Goal: Navigation & Orientation: Find specific page/section

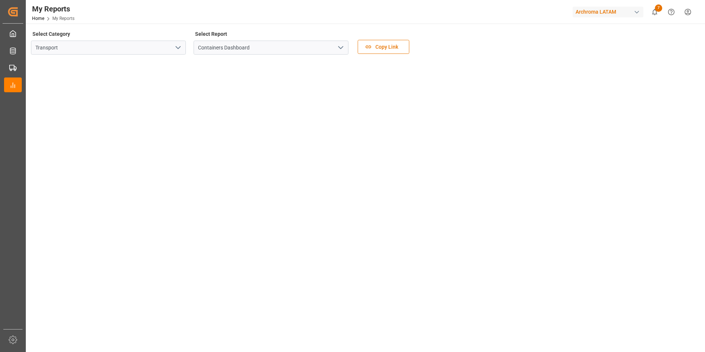
click at [179, 48] on polyline "open menu" at bounding box center [178, 47] width 4 height 2
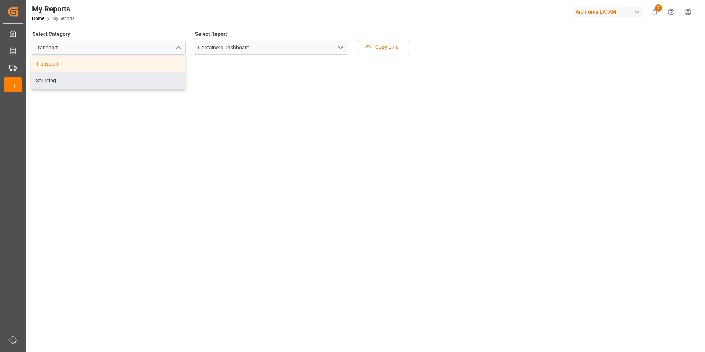
click at [129, 76] on div "Sourcing" at bounding box center [108, 80] width 154 height 17
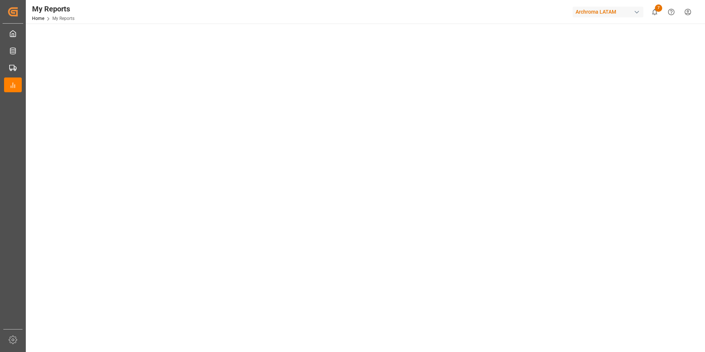
scroll to position [37, 0]
click at [30, 251] on main "Select Category Sourcing Select Report Order Management Dashboard Copy Link" at bounding box center [365, 290] width 678 height 596
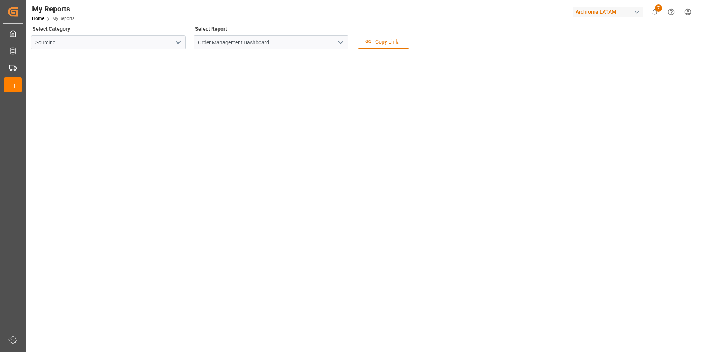
scroll to position [0, 0]
click at [180, 44] on icon "open menu" at bounding box center [178, 47] width 9 height 9
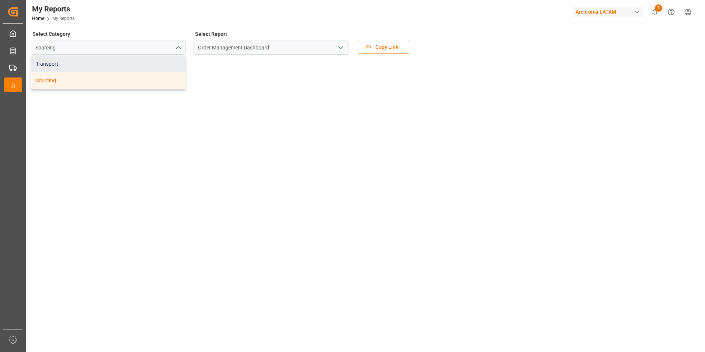
click at [124, 65] on div "Transport" at bounding box center [108, 64] width 154 height 17
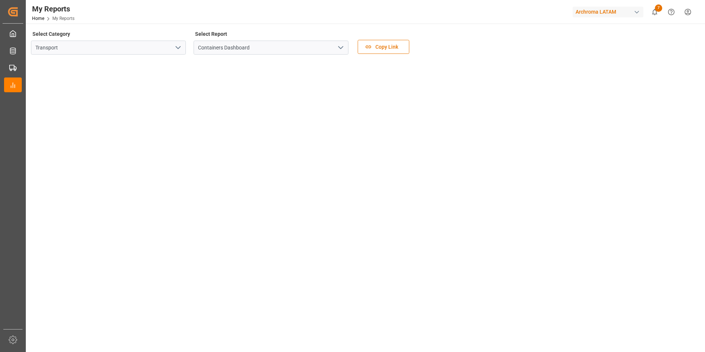
click at [339, 46] on icon "open menu" at bounding box center [340, 47] width 9 height 9
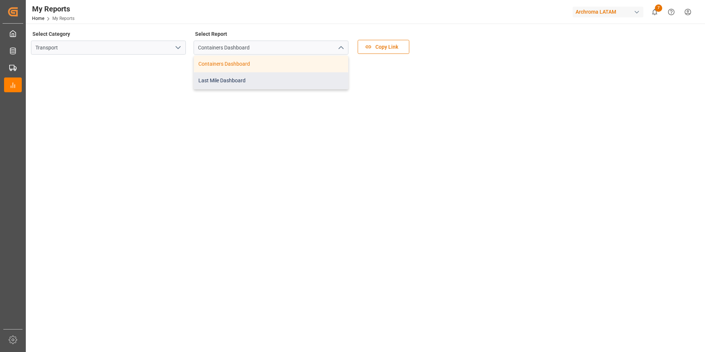
click at [237, 77] on div "Last Mile Dashboard" at bounding box center [271, 80] width 154 height 17
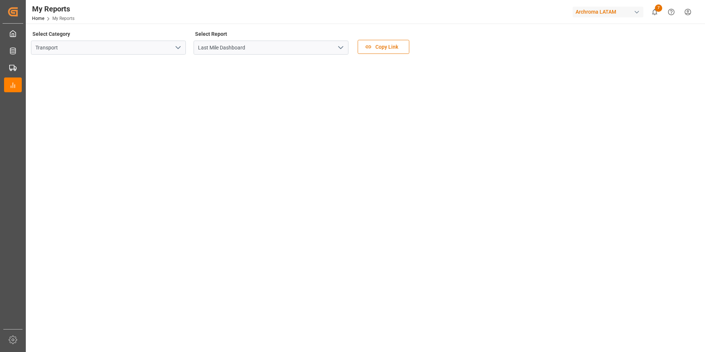
click at [342, 45] on icon "open menu" at bounding box center [340, 47] width 9 height 9
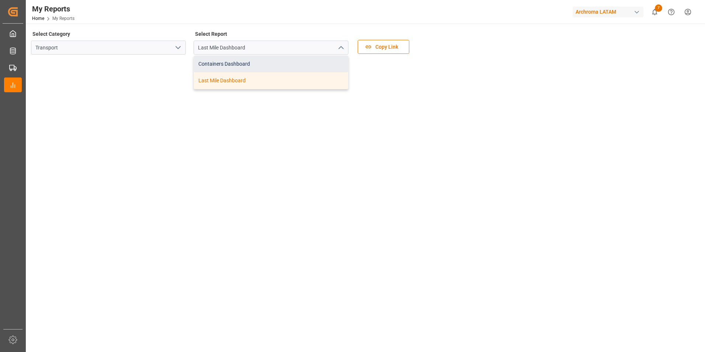
click at [237, 71] on div "Containers Dashboard" at bounding box center [271, 64] width 154 height 17
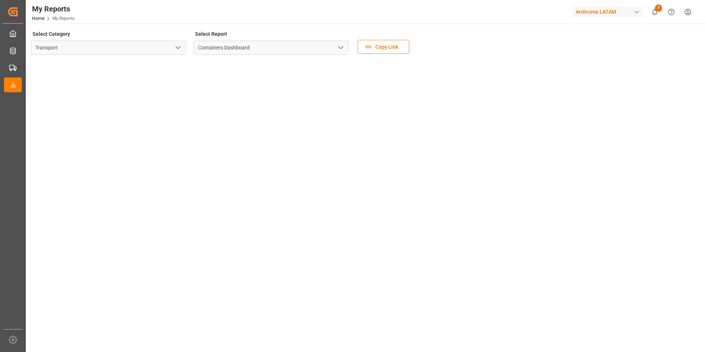
click at [177, 46] on icon "open menu" at bounding box center [178, 47] width 9 height 9
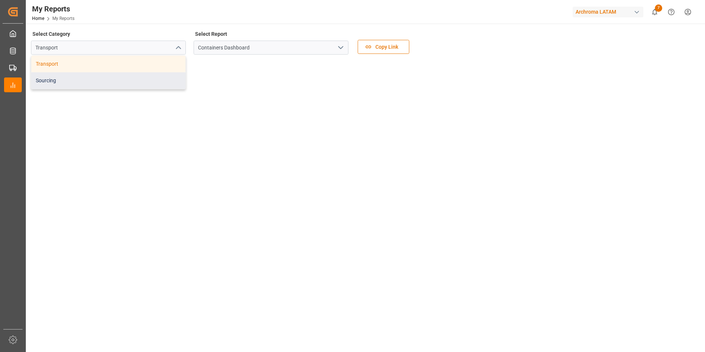
click at [80, 81] on div "Sourcing" at bounding box center [108, 80] width 154 height 17
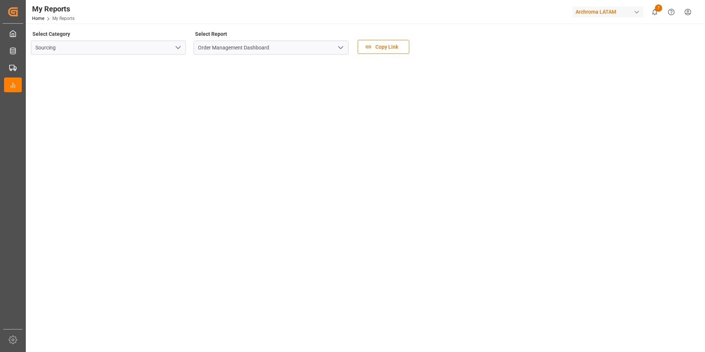
click at [182, 48] on icon "open menu" at bounding box center [178, 47] width 9 height 9
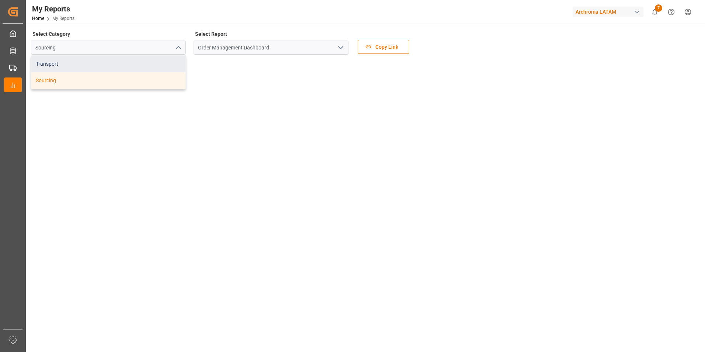
click at [110, 65] on div "Transport" at bounding box center [108, 64] width 154 height 17
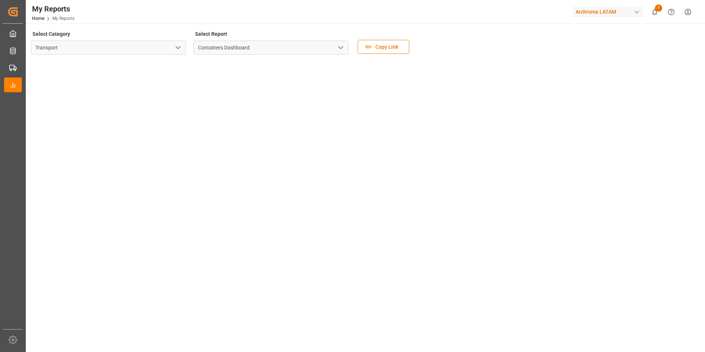
click at [340, 46] on icon "open menu" at bounding box center [340, 47] width 9 height 9
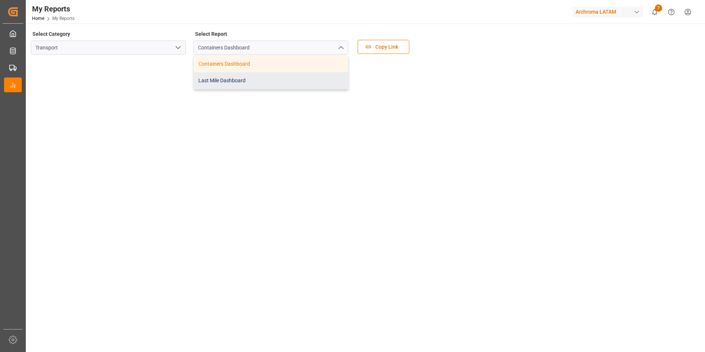
click at [260, 83] on div "Last Mile Dashboard" at bounding box center [271, 80] width 154 height 17
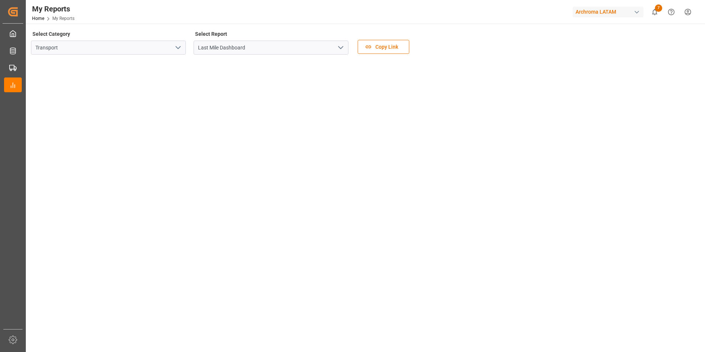
click at [336, 46] on icon "open menu" at bounding box center [340, 47] width 9 height 9
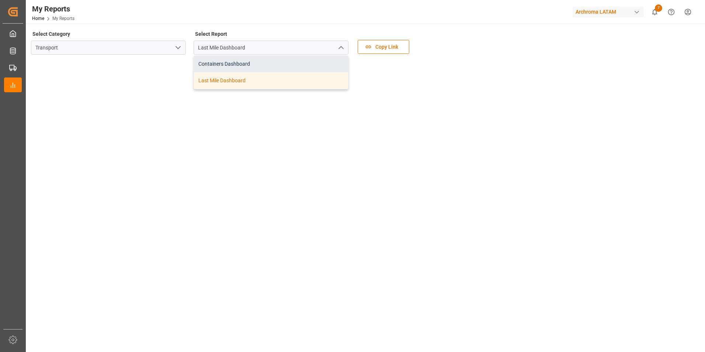
click at [281, 61] on div "Containers Dashboard" at bounding box center [271, 64] width 154 height 17
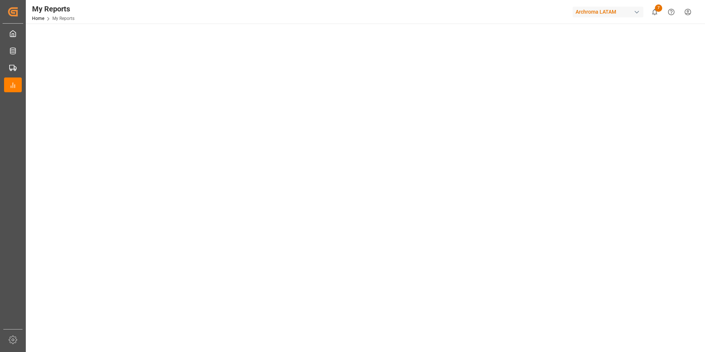
scroll to position [37, 0]
click at [615, 125] on tableau-viz at bounding box center [365, 310] width 666 height 572
click at [343, 48] on icon "open menu" at bounding box center [340, 47] width 9 height 9
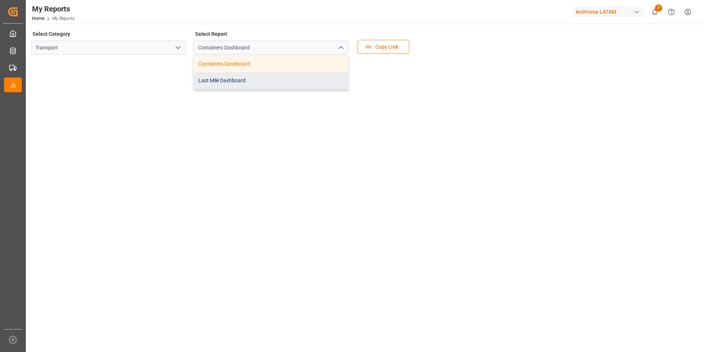
click at [257, 77] on div "Last Mile Dashboard" at bounding box center [271, 80] width 154 height 17
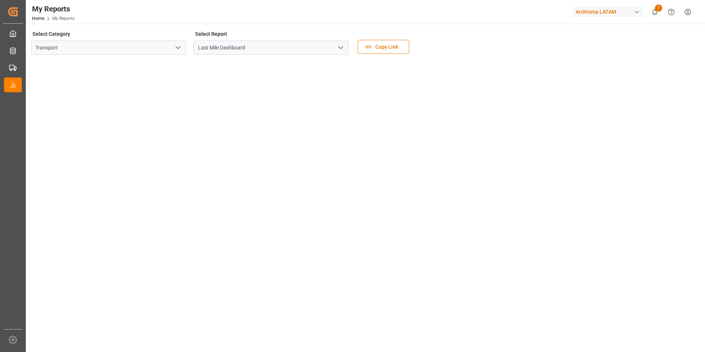
click at [181, 49] on icon "open menu" at bounding box center [178, 47] width 9 height 9
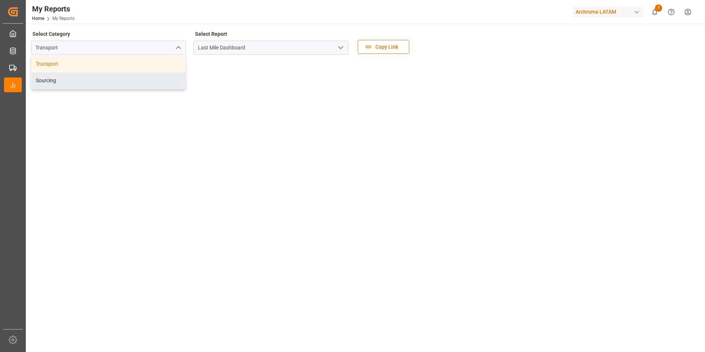
click at [92, 83] on div "Sourcing" at bounding box center [108, 80] width 154 height 17
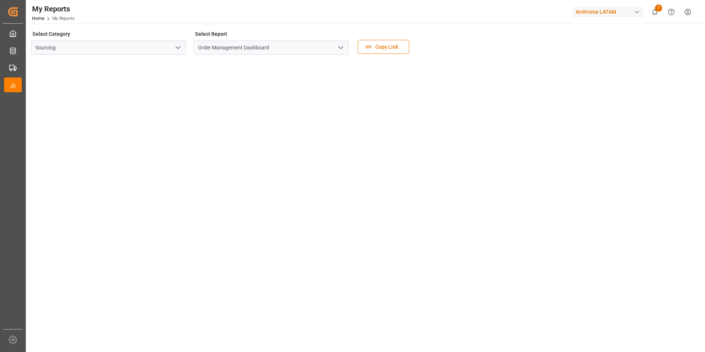
click at [336, 45] on icon "open menu" at bounding box center [340, 47] width 9 height 9
click at [171, 51] on input "Sourcing" at bounding box center [108, 48] width 155 height 14
click at [180, 48] on icon "open menu" at bounding box center [178, 47] width 9 height 9
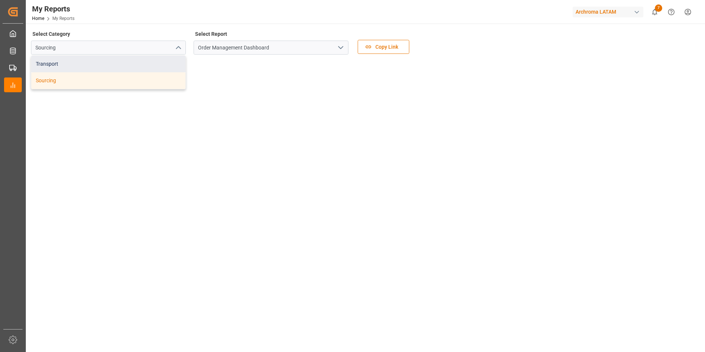
click at [119, 65] on div "Transport" at bounding box center [108, 64] width 154 height 17
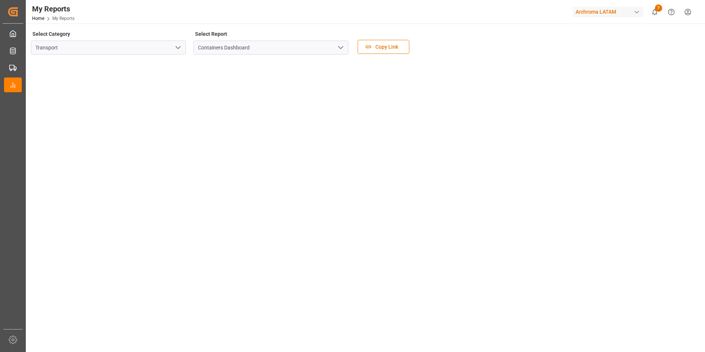
click at [338, 48] on icon "open menu" at bounding box center [340, 47] width 9 height 9
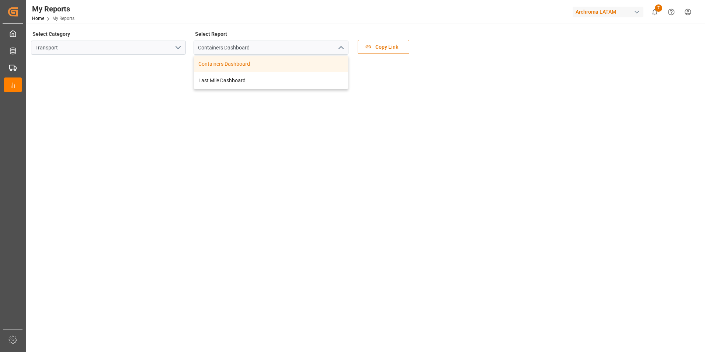
click at [338, 48] on icon "close menu" at bounding box center [340, 47] width 9 height 9
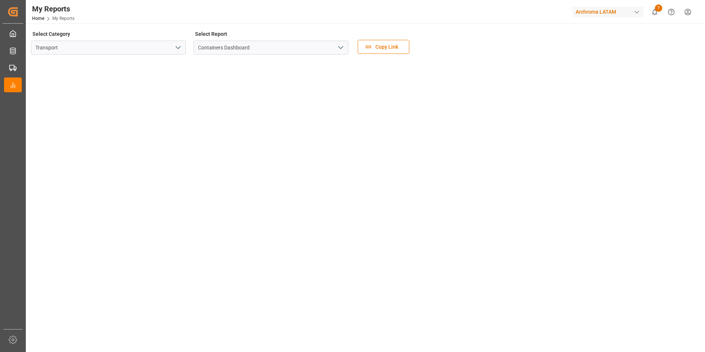
click at [340, 44] on icon "open menu" at bounding box center [340, 47] width 9 height 9
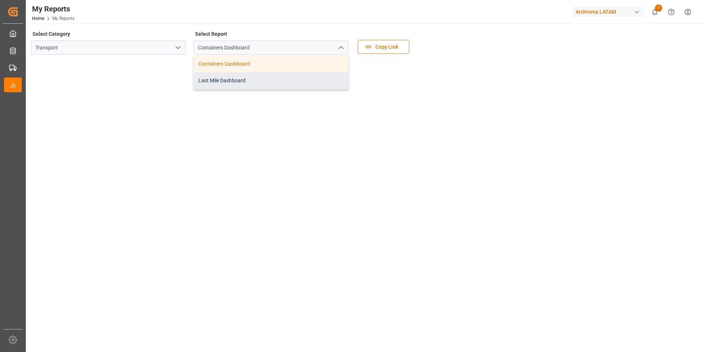
click at [215, 79] on div "Last Mile Dashboard" at bounding box center [271, 80] width 154 height 17
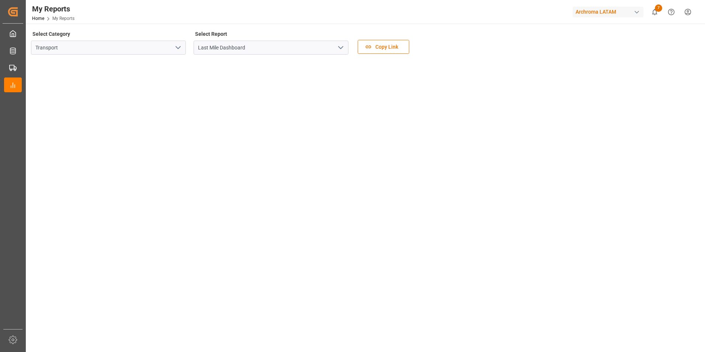
click at [340, 45] on icon "open menu" at bounding box center [340, 47] width 9 height 9
click at [179, 48] on icon "open menu" at bounding box center [178, 47] width 9 height 9
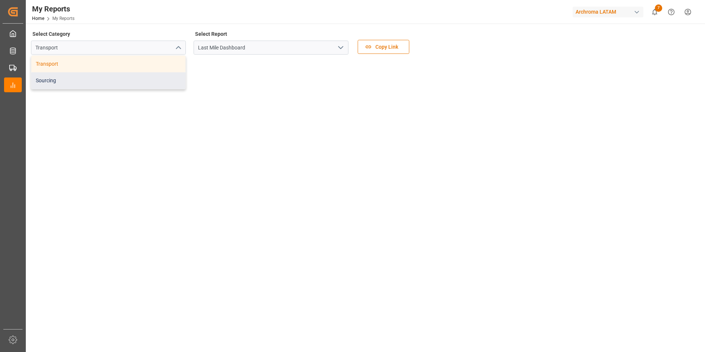
click at [124, 79] on div "Sourcing" at bounding box center [108, 80] width 154 height 17
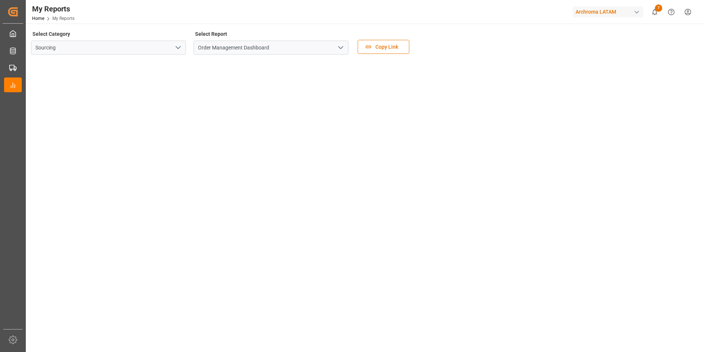
click at [176, 49] on icon "open menu" at bounding box center [178, 47] width 9 height 9
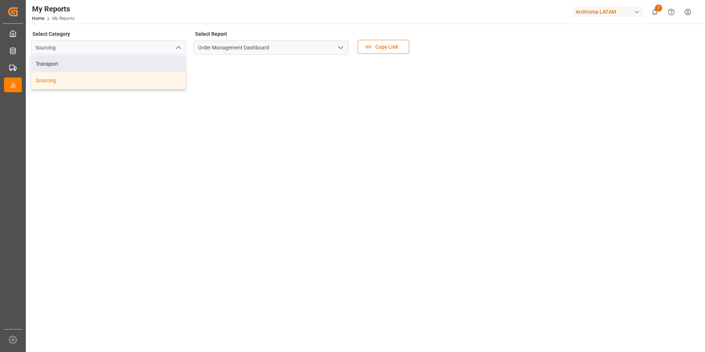
click at [98, 67] on div "Transport" at bounding box center [108, 64] width 154 height 17
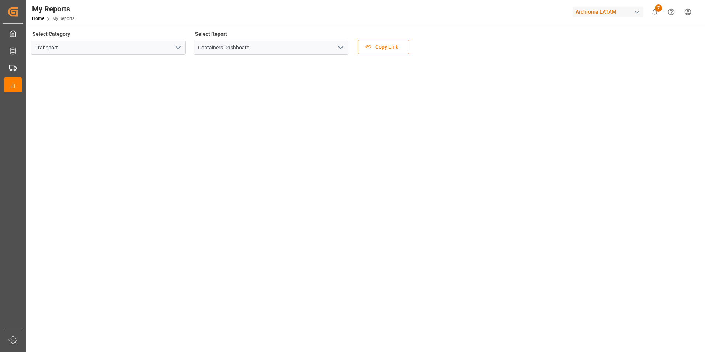
click at [341, 46] on icon "open menu" at bounding box center [340, 47] width 9 height 9
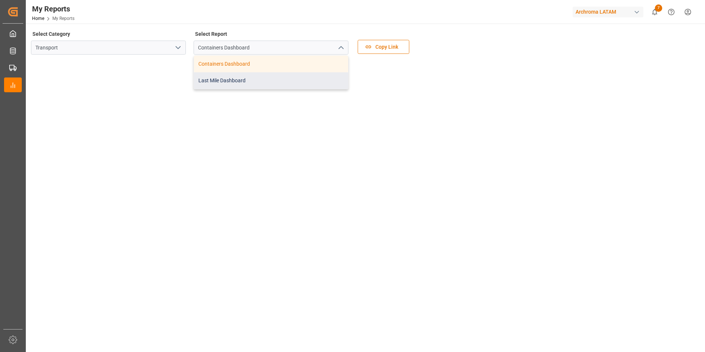
click at [241, 77] on div "Last Mile Dashboard" at bounding box center [271, 80] width 154 height 17
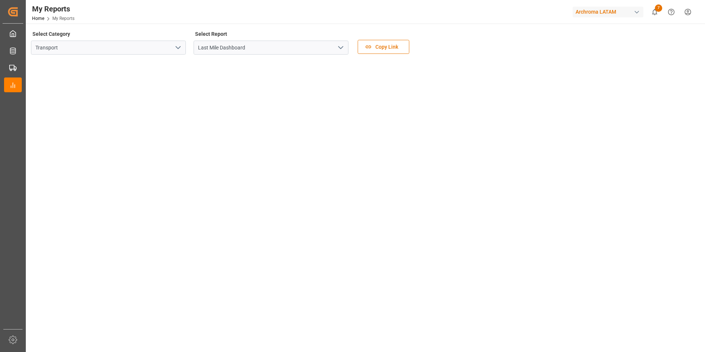
click at [178, 50] on icon "open menu" at bounding box center [178, 47] width 9 height 9
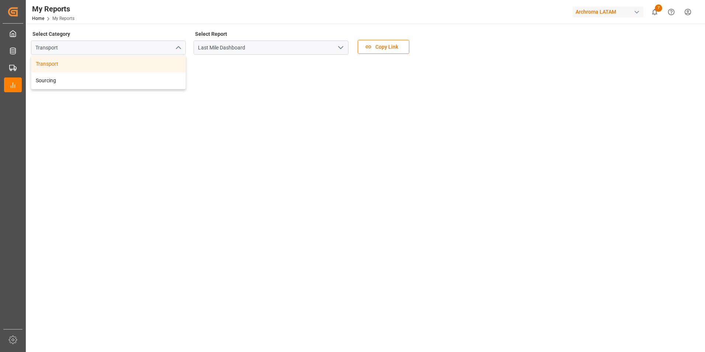
click at [178, 50] on icon "close menu" at bounding box center [178, 47] width 9 height 9
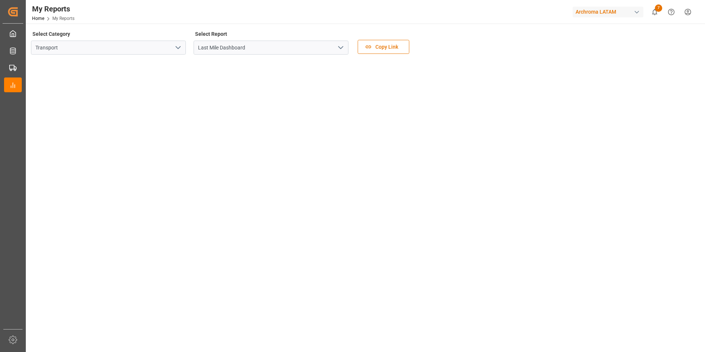
click at [343, 48] on icon "open menu" at bounding box center [340, 47] width 9 height 9
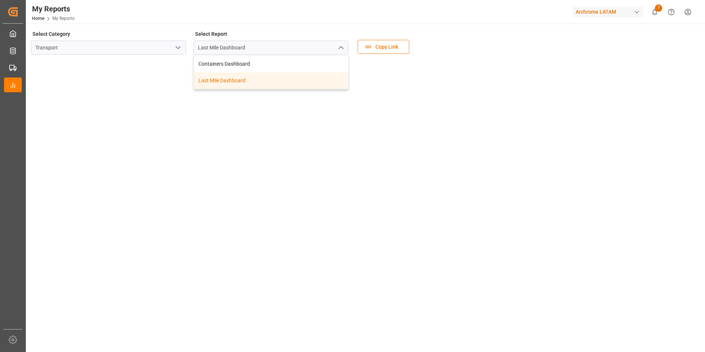
click at [343, 48] on icon "close menu" at bounding box center [340, 47] width 9 height 9
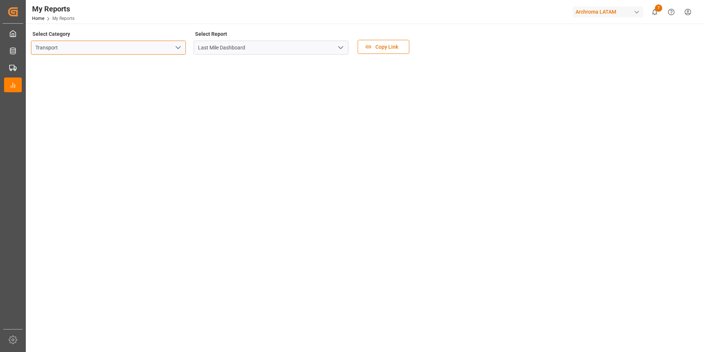
click at [166, 48] on input "Transport" at bounding box center [108, 48] width 155 height 14
click at [175, 47] on icon "open menu" at bounding box center [178, 47] width 9 height 9
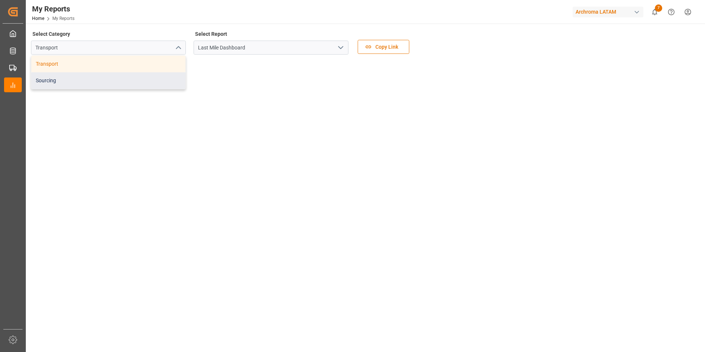
click at [66, 80] on div "Sourcing" at bounding box center [108, 80] width 154 height 17
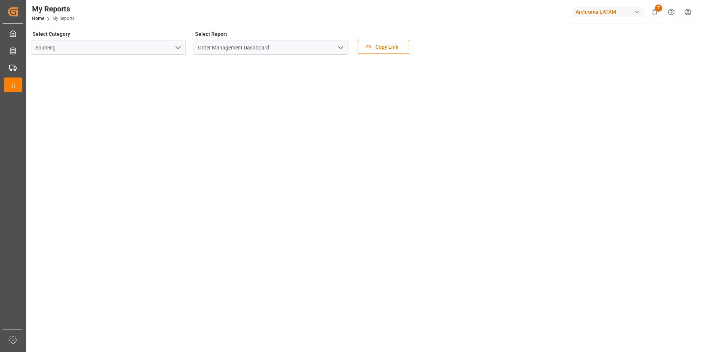
click at [181, 49] on icon "open menu" at bounding box center [178, 47] width 9 height 9
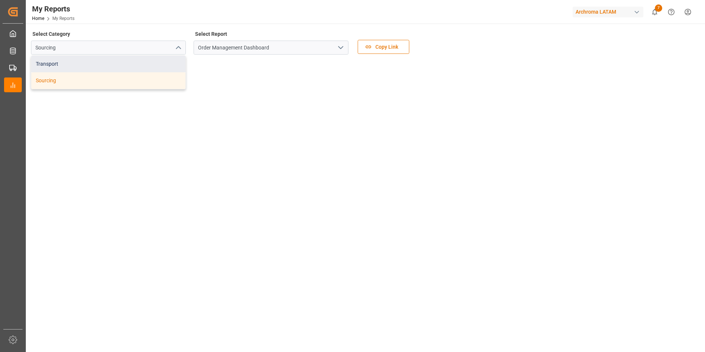
click at [126, 64] on div "Transport" at bounding box center [108, 64] width 154 height 17
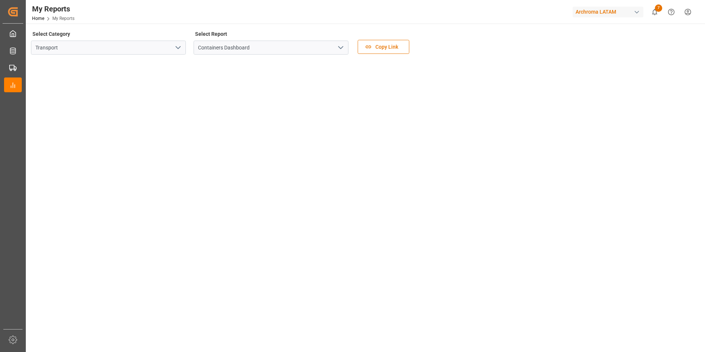
click at [342, 46] on icon "open menu" at bounding box center [340, 47] width 9 height 9
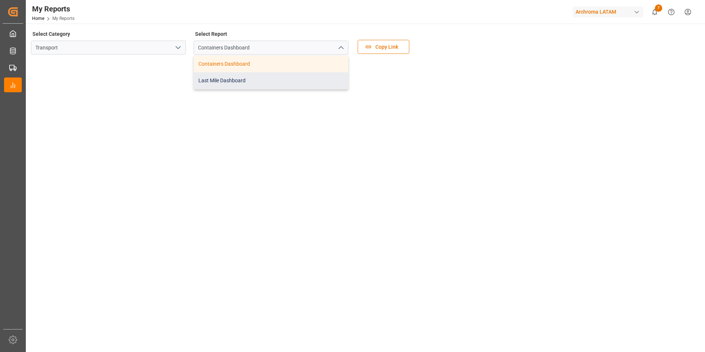
click at [250, 78] on div "Last Mile Dashboard" at bounding box center [271, 80] width 154 height 17
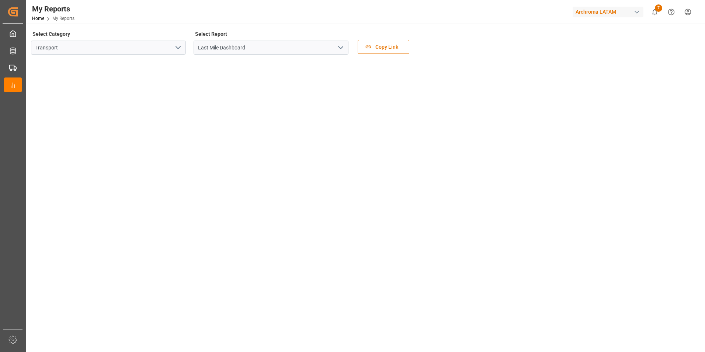
click at [178, 47] on icon "open menu" at bounding box center [178, 47] width 9 height 9
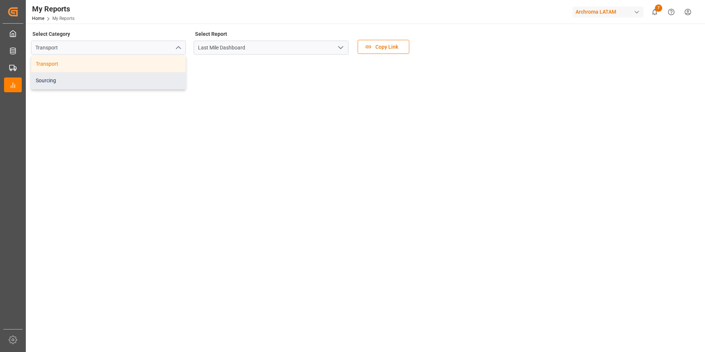
click at [94, 84] on div "Sourcing" at bounding box center [108, 80] width 154 height 17
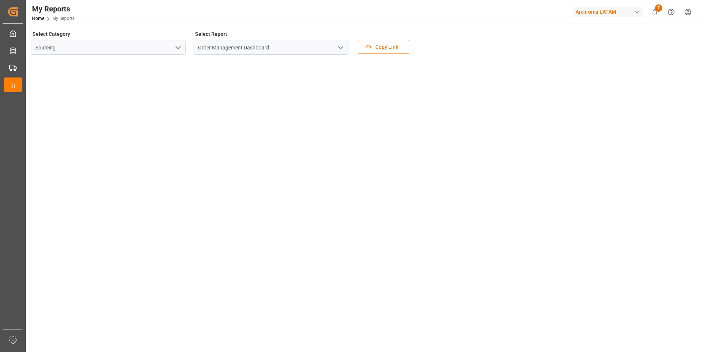
click at [626, 125] on tableau-viz at bounding box center [365, 342] width 666 height 564
click at [260, 51] on input "Order Management Dashboard" at bounding box center [271, 48] width 155 height 14
click at [344, 50] on icon "open menu" at bounding box center [340, 47] width 9 height 9
click at [178, 49] on polyline "open menu" at bounding box center [178, 47] width 4 height 2
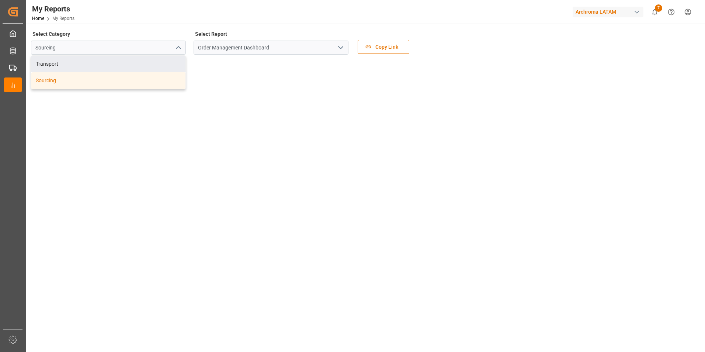
click at [611, 90] on tableau-viz at bounding box center [365, 342] width 666 height 564
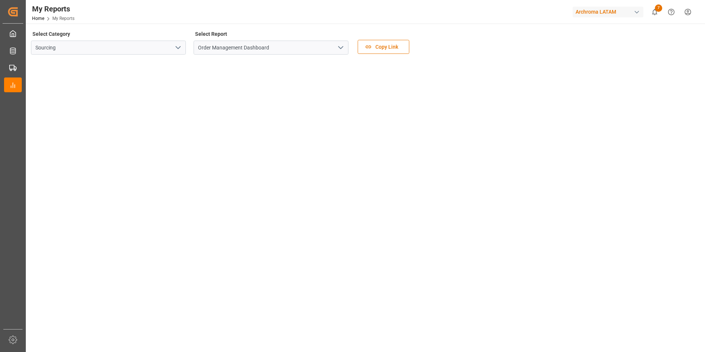
click at [636, 167] on tableau-viz at bounding box center [365, 342] width 666 height 564
click at [176, 49] on icon "open menu" at bounding box center [178, 47] width 9 height 9
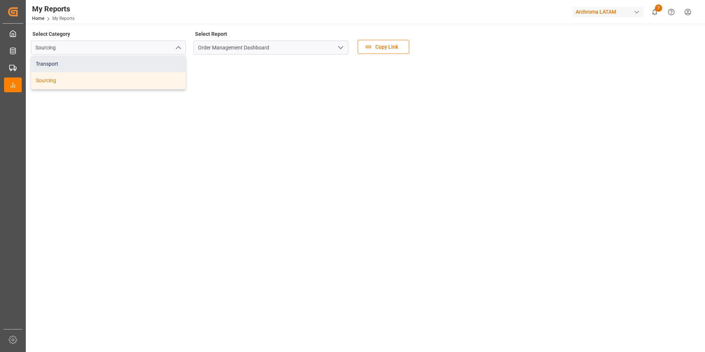
click at [61, 65] on div "Transport" at bounding box center [108, 64] width 154 height 17
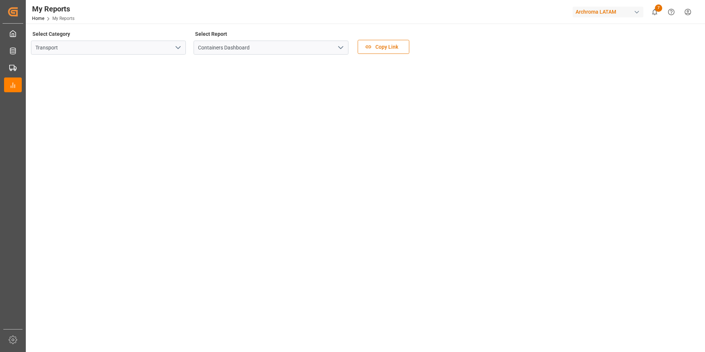
click at [343, 46] on icon "open menu" at bounding box center [340, 47] width 9 height 9
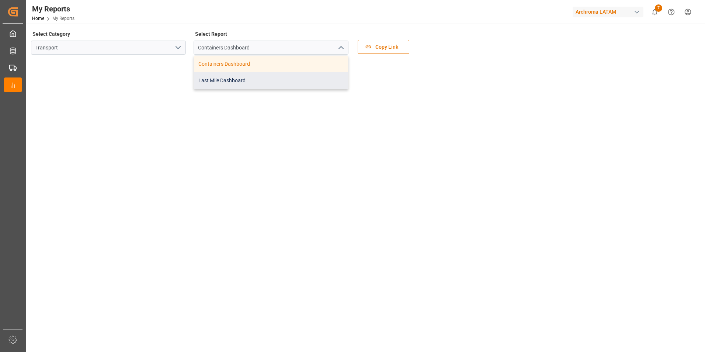
click at [258, 76] on div "Last Mile Dashboard" at bounding box center [271, 80] width 154 height 17
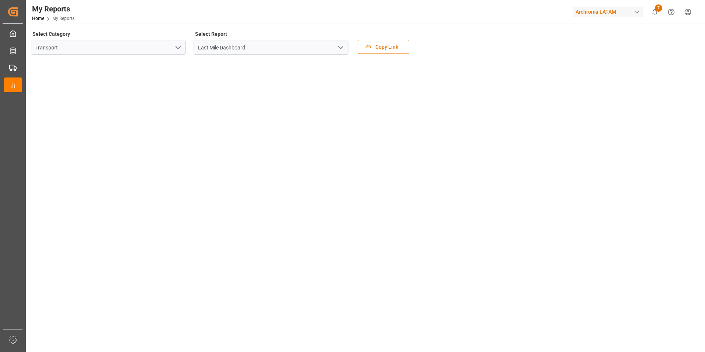
click at [175, 44] on icon "open menu" at bounding box center [178, 47] width 9 height 9
click at [181, 49] on icon "open menu" at bounding box center [178, 47] width 9 height 9
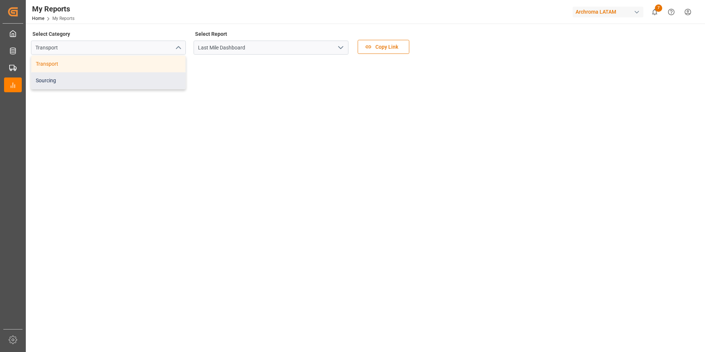
click at [52, 80] on div "Sourcing" at bounding box center [108, 80] width 154 height 17
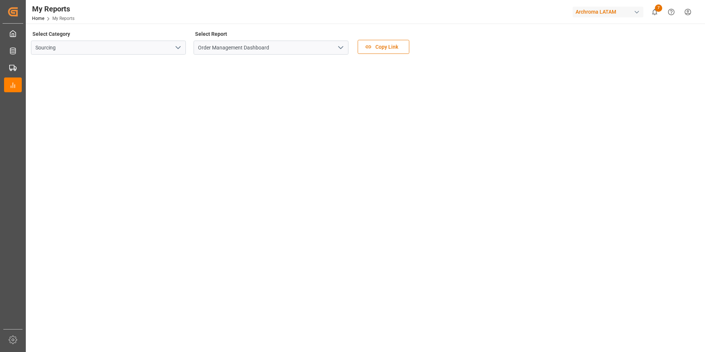
click at [338, 49] on icon "open menu" at bounding box center [340, 47] width 9 height 9
click at [175, 51] on icon "open menu" at bounding box center [178, 47] width 9 height 9
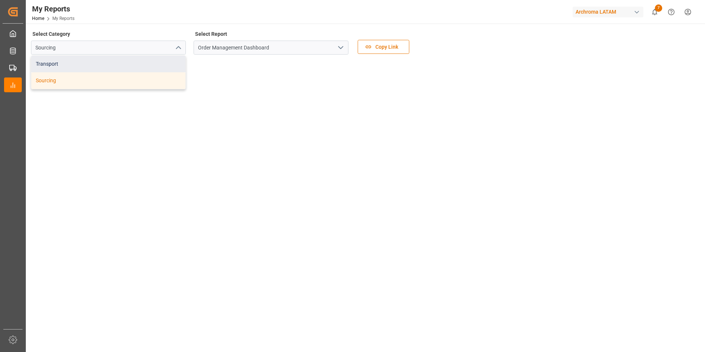
click at [114, 69] on div "Transport" at bounding box center [108, 64] width 154 height 17
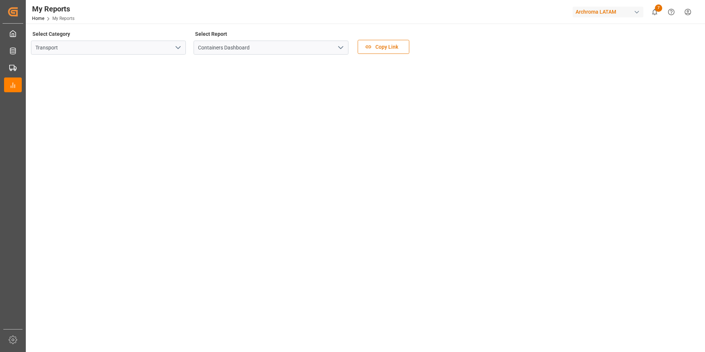
click at [336, 47] on icon "open menu" at bounding box center [340, 47] width 9 height 9
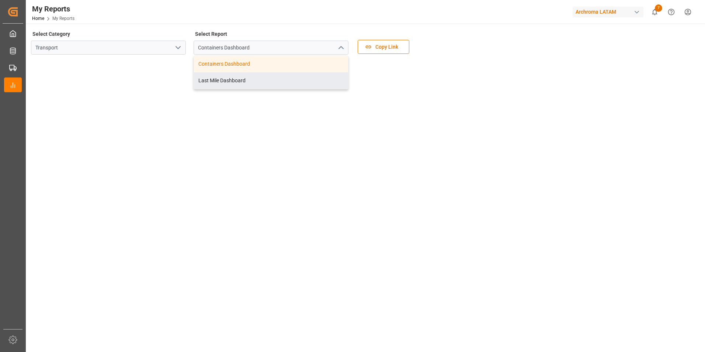
click at [441, 77] on tableau-viz at bounding box center [365, 170] width 666 height 221
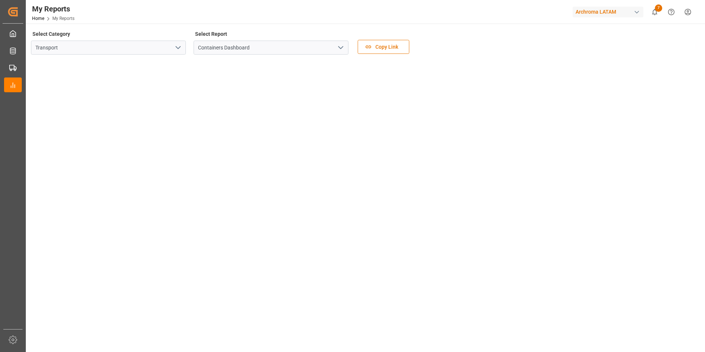
click at [615, 201] on tableau-viz at bounding box center [365, 346] width 666 height 572
